Goal: Transaction & Acquisition: Subscribe to service/newsletter

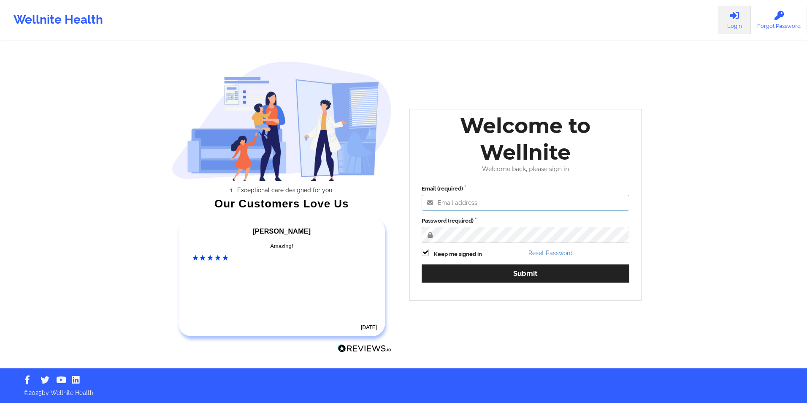
click at [453, 203] on input "Email (required)" at bounding box center [526, 203] width 208 height 16
type input "[EMAIL_ADDRESS][DOMAIN_NAME]"
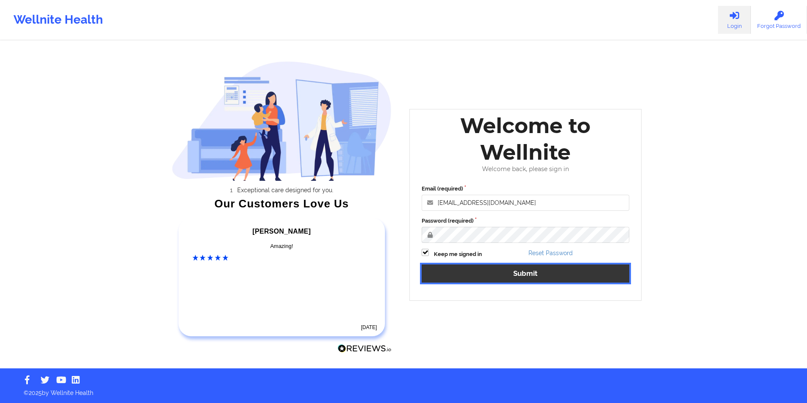
click at [534, 275] on button "Submit" at bounding box center [526, 273] width 208 height 18
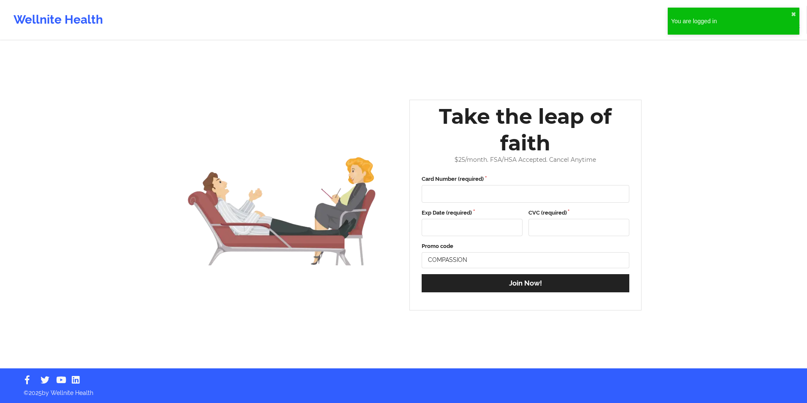
click at [790, 17] on div "You are logged in" at bounding box center [731, 21] width 120 height 8
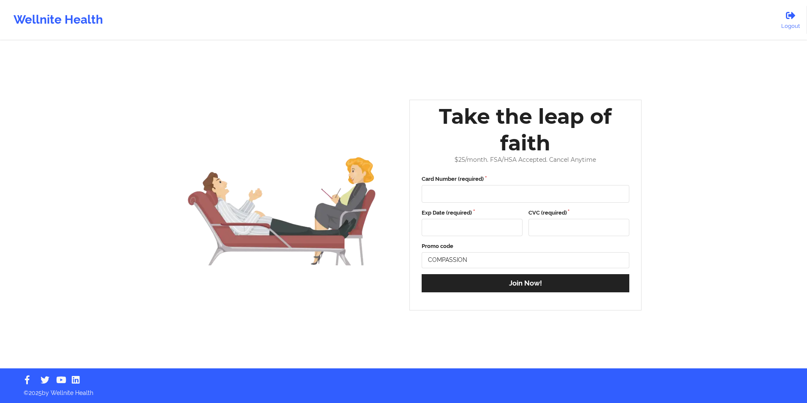
click at [48, 19] on div "Wellnite Health" at bounding box center [58, 20] width 117 height 34
